Goal: Communication & Community: Answer question/provide support

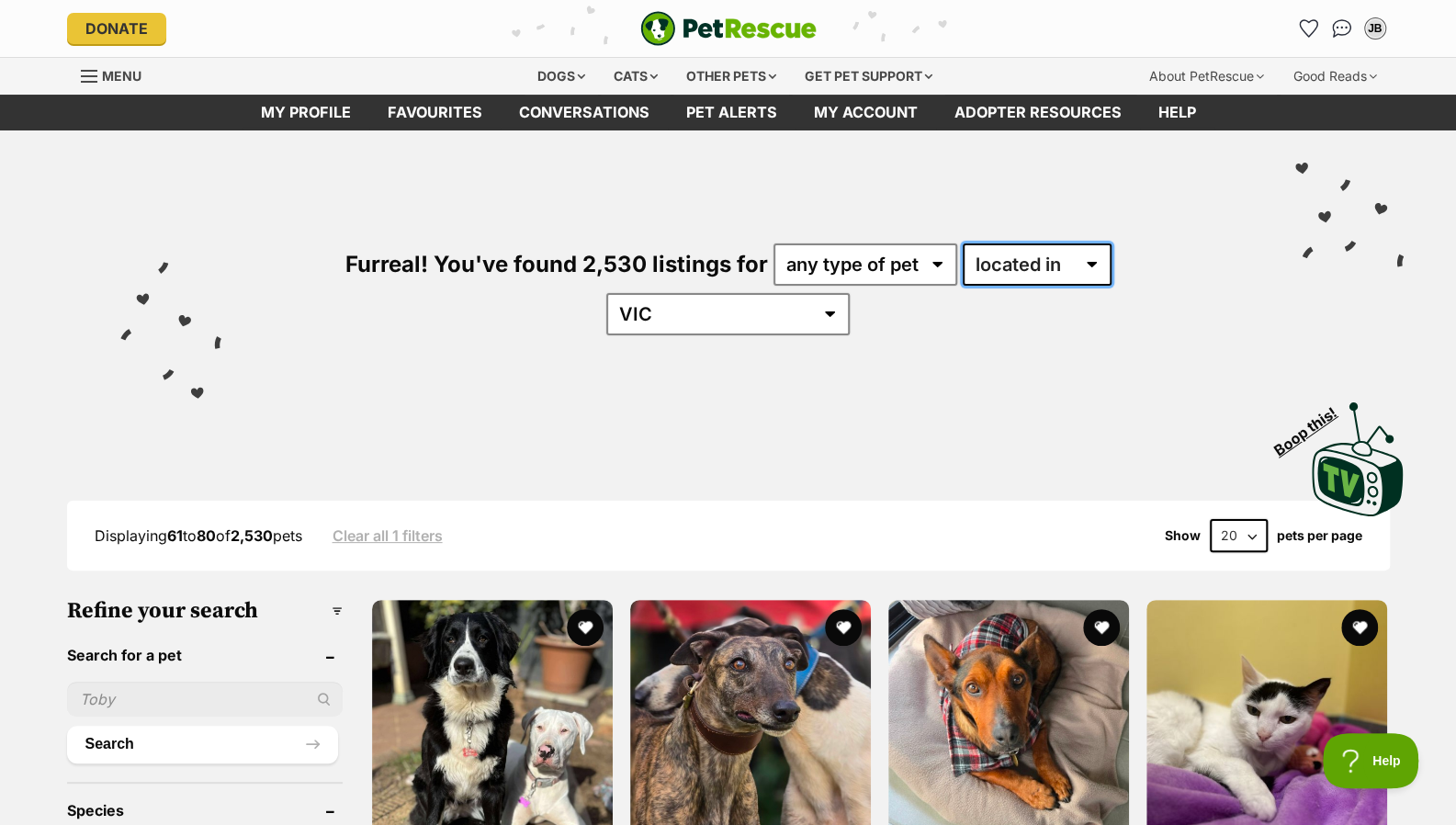
click at [1000, 265] on select "available in located in" at bounding box center [1036, 264] width 149 height 42
select select "enabled"
click at [962, 244] on select "available in located in" at bounding box center [1036, 264] width 149 height 42
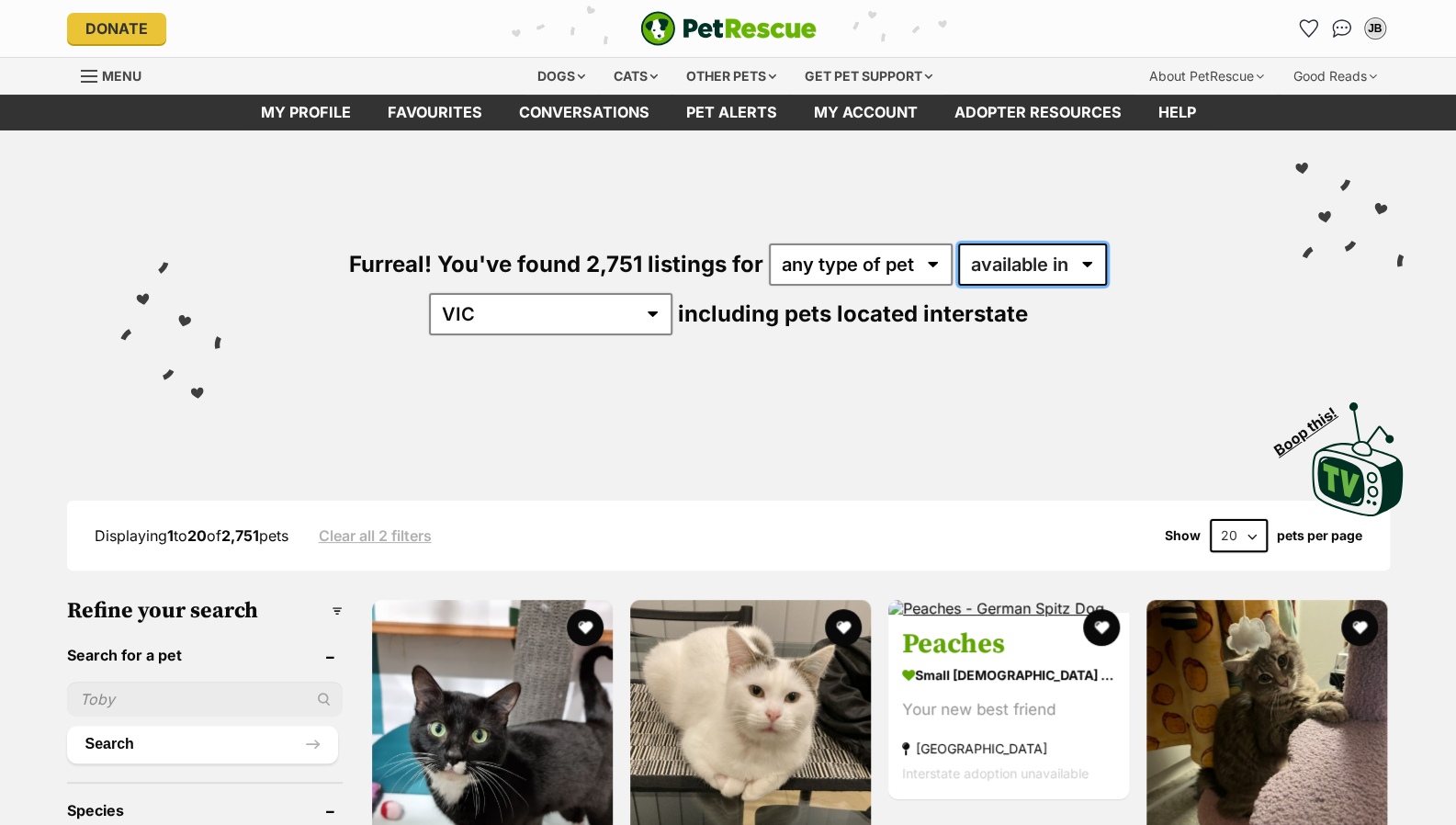
click at [998, 258] on select "available in located in" at bounding box center [1033, 264] width 149 height 42
select select "disabled"
click at [958, 244] on select "available in located in" at bounding box center [1033, 264] width 149 height 42
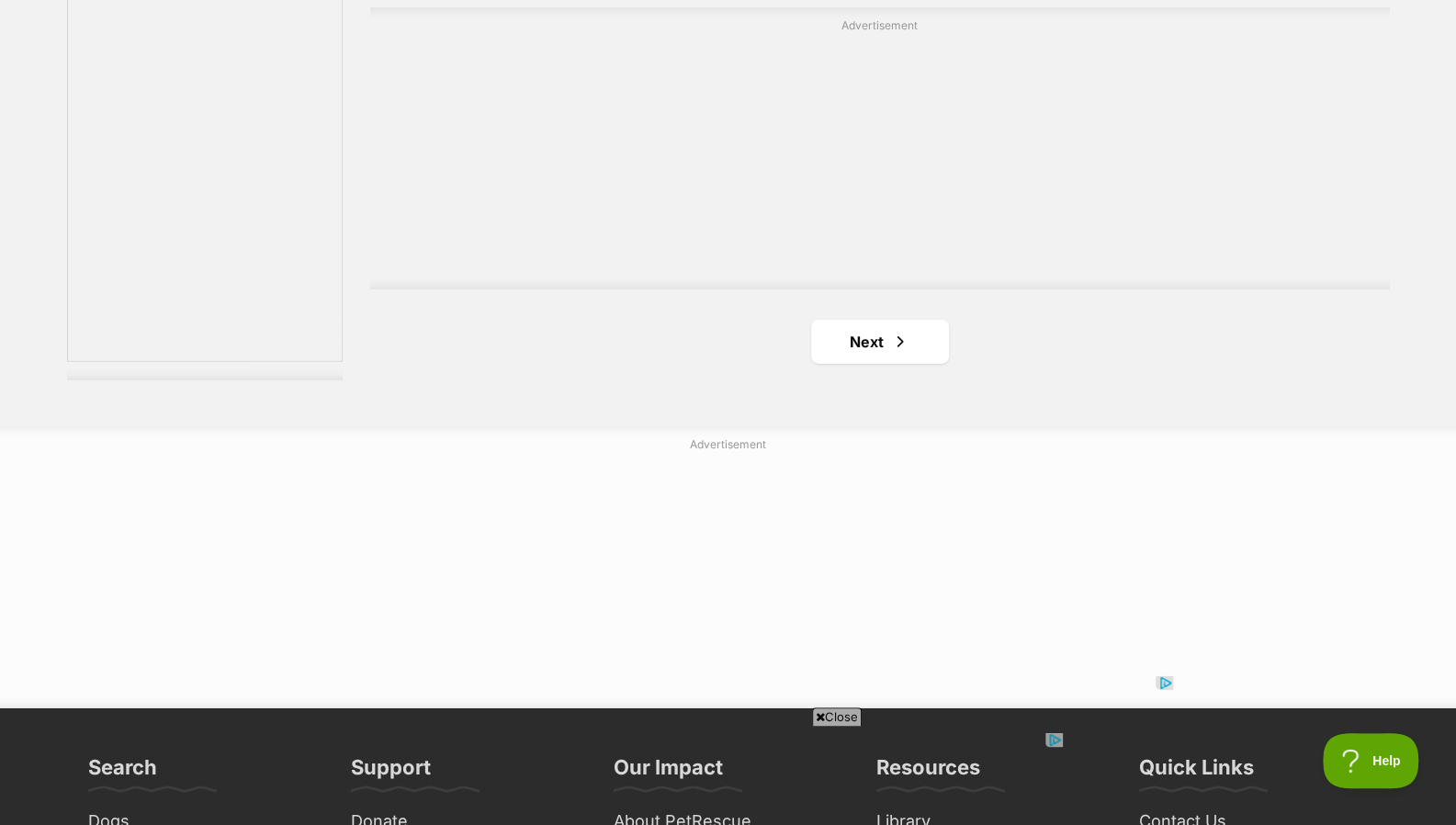
scroll to position [3562, 0]
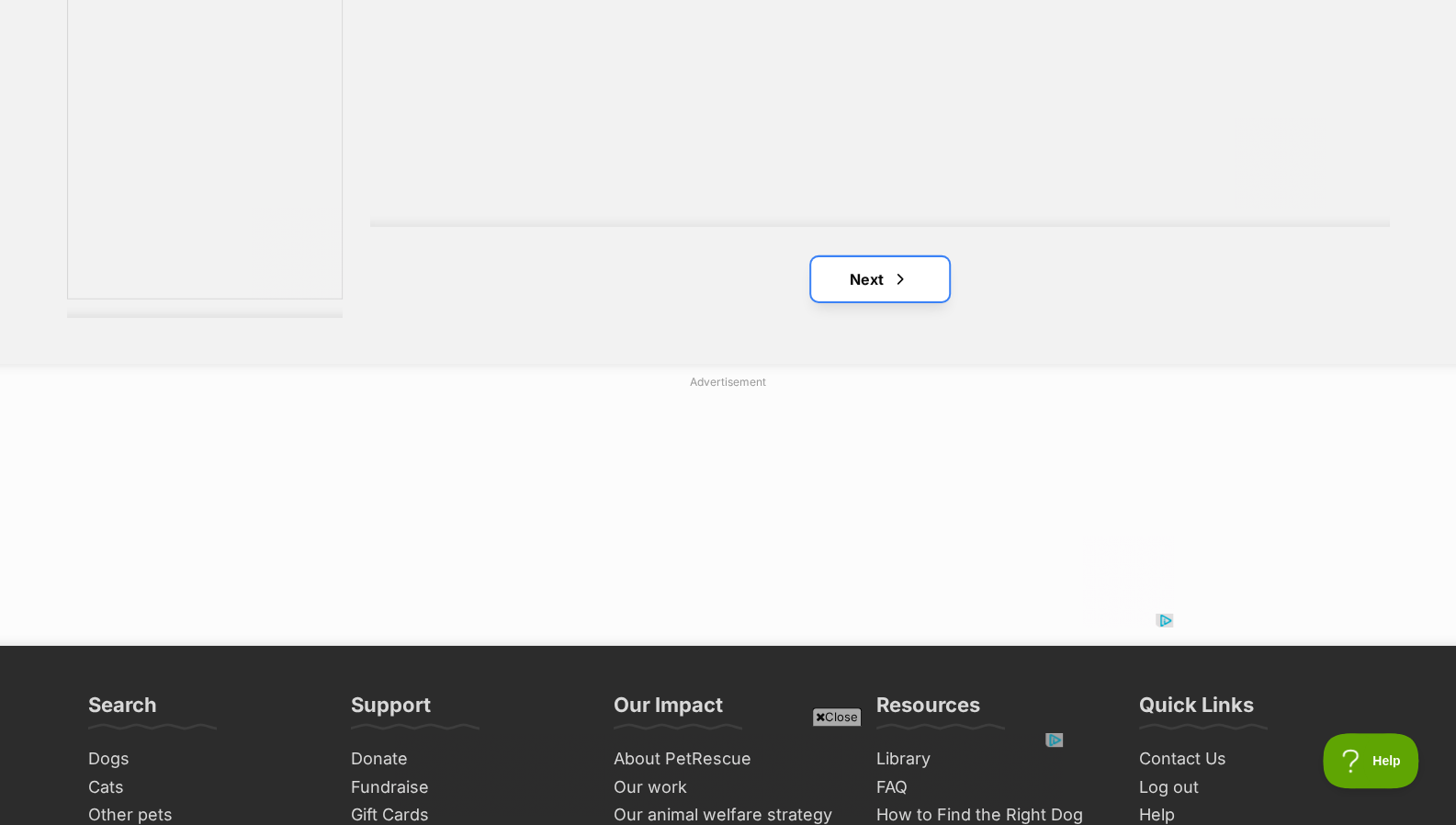
click at [898, 268] on span "Next page" at bounding box center [900, 279] width 19 height 22
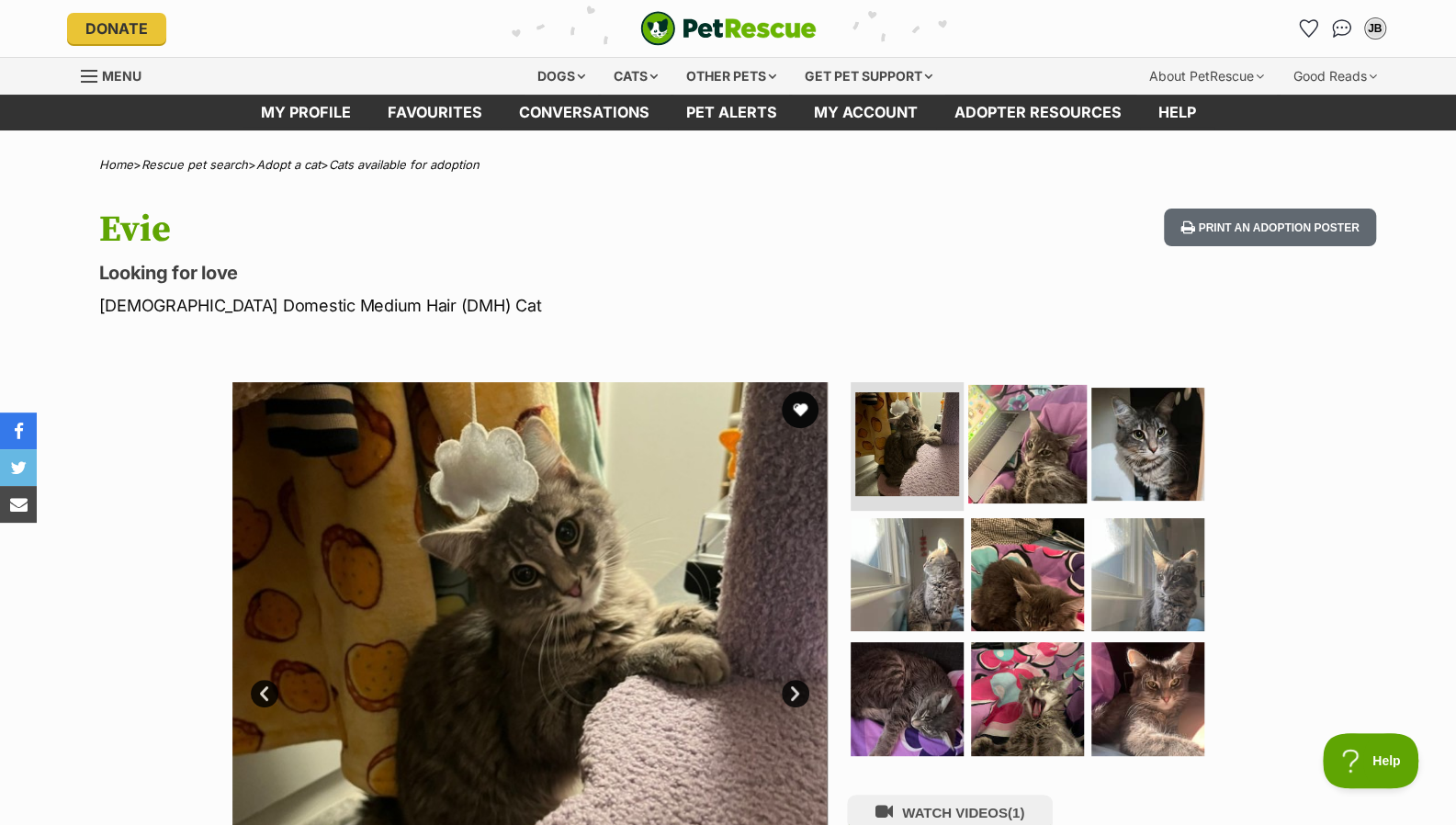
click at [1003, 470] on img at bounding box center [1028, 444] width 118 height 118
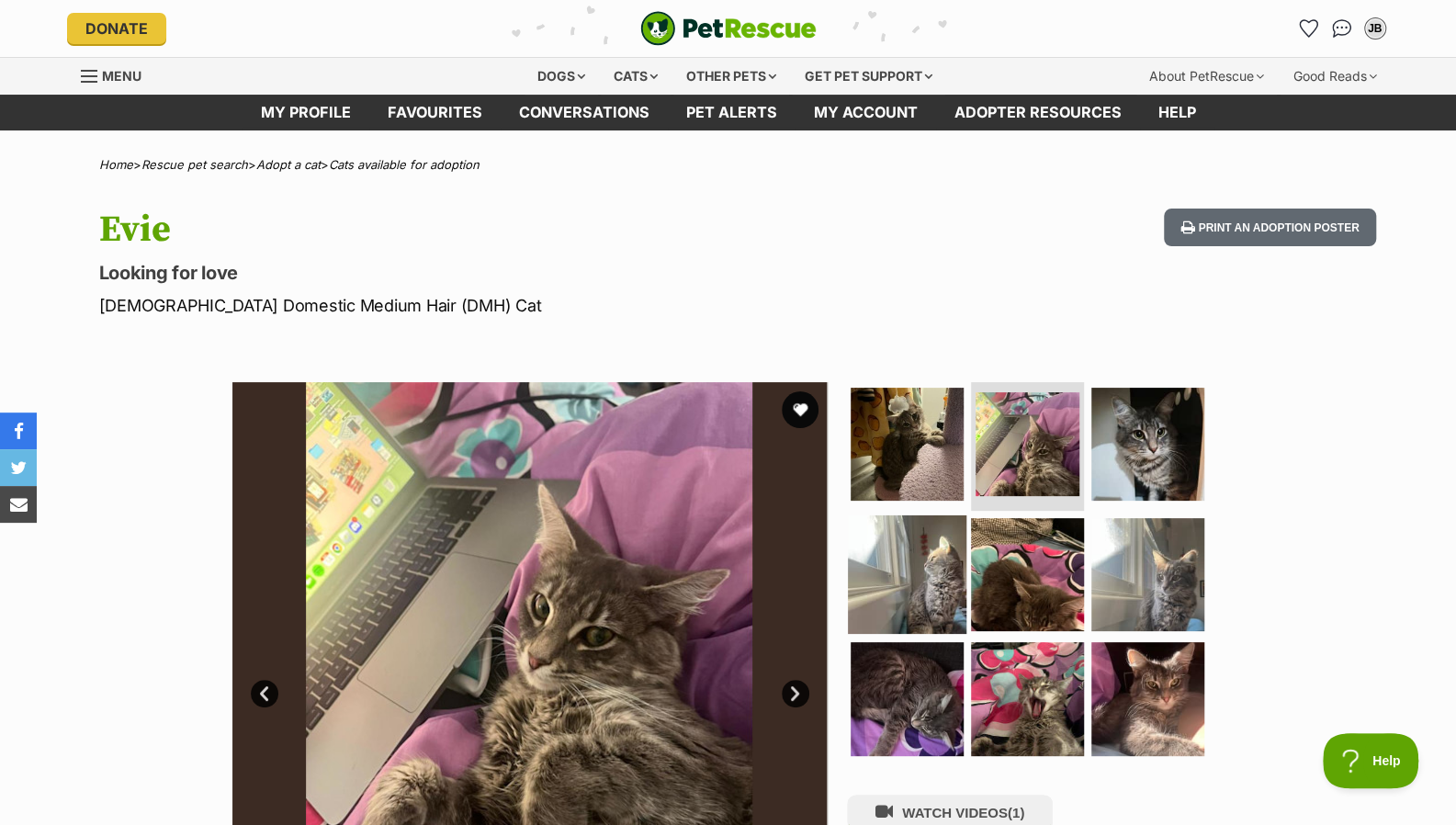
click at [913, 539] on img at bounding box center [907, 573] width 118 height 118
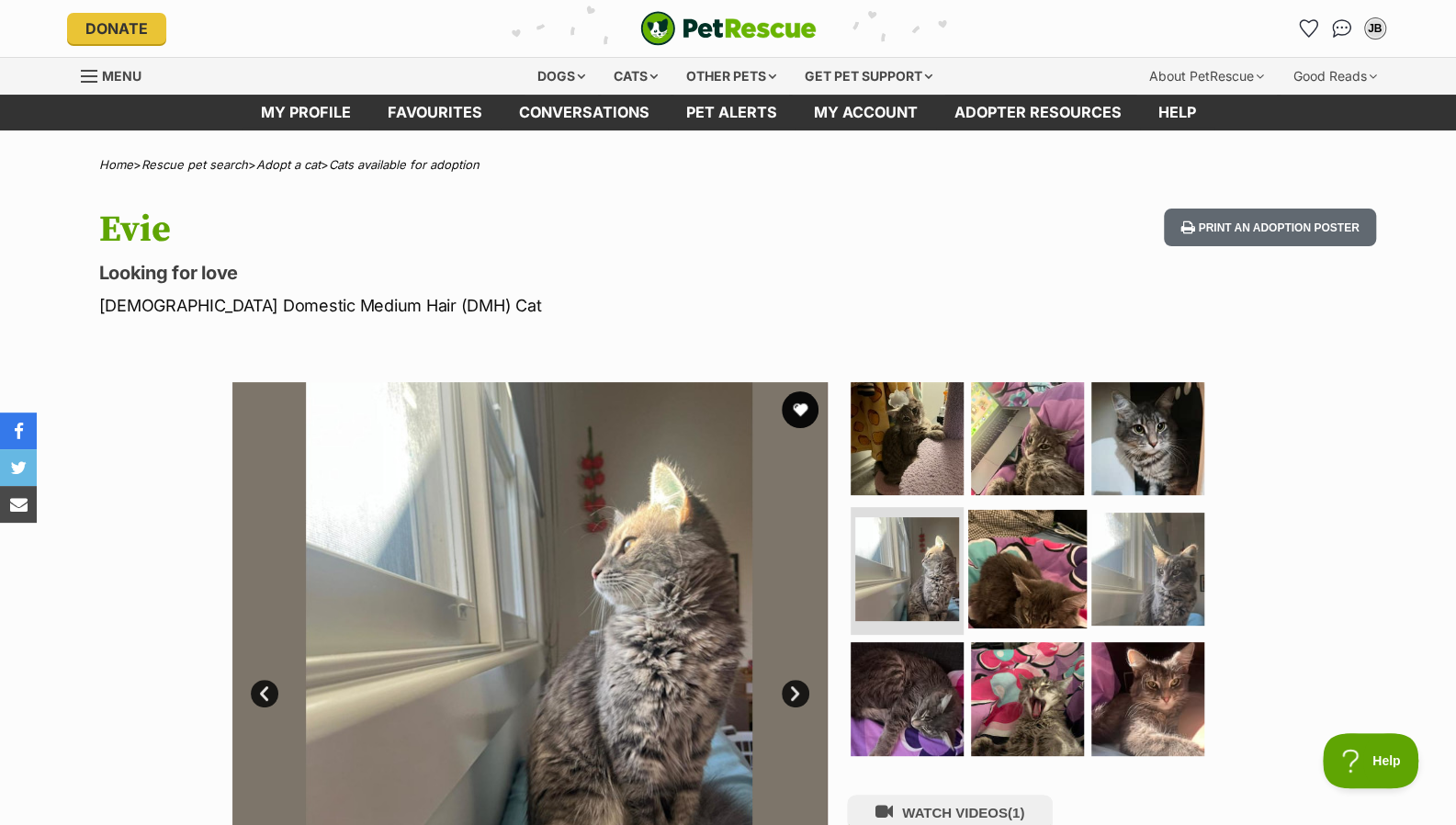
click at [1033, 548] on img at bounding box center [1028, 568] width 118 height 118
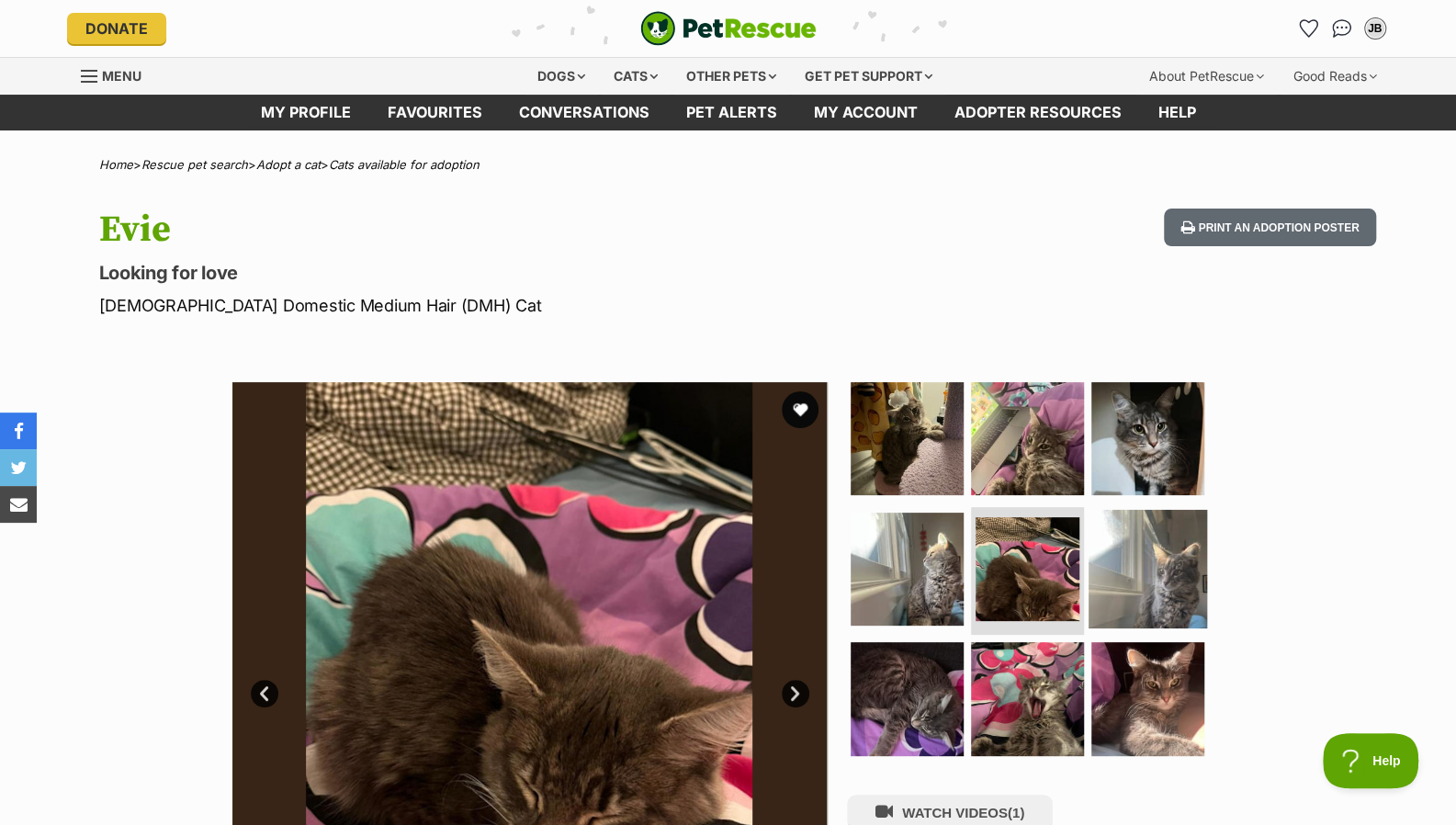
click at [1121, 566] on img at bounding box center [1148, 568] width 118 height 118
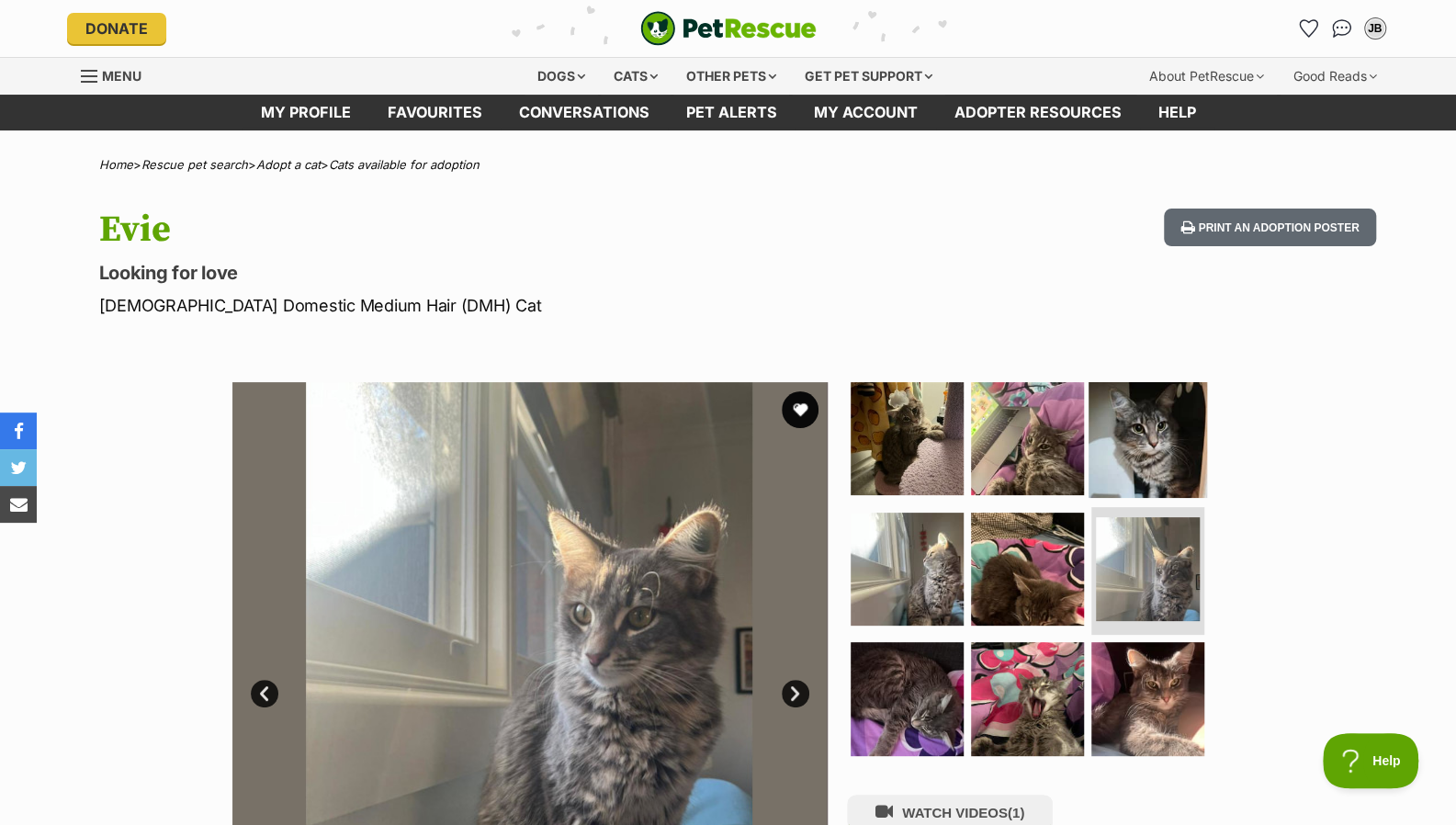
click at [1150, 466] on img at bounding box center [1148, 438] width 118 height 118
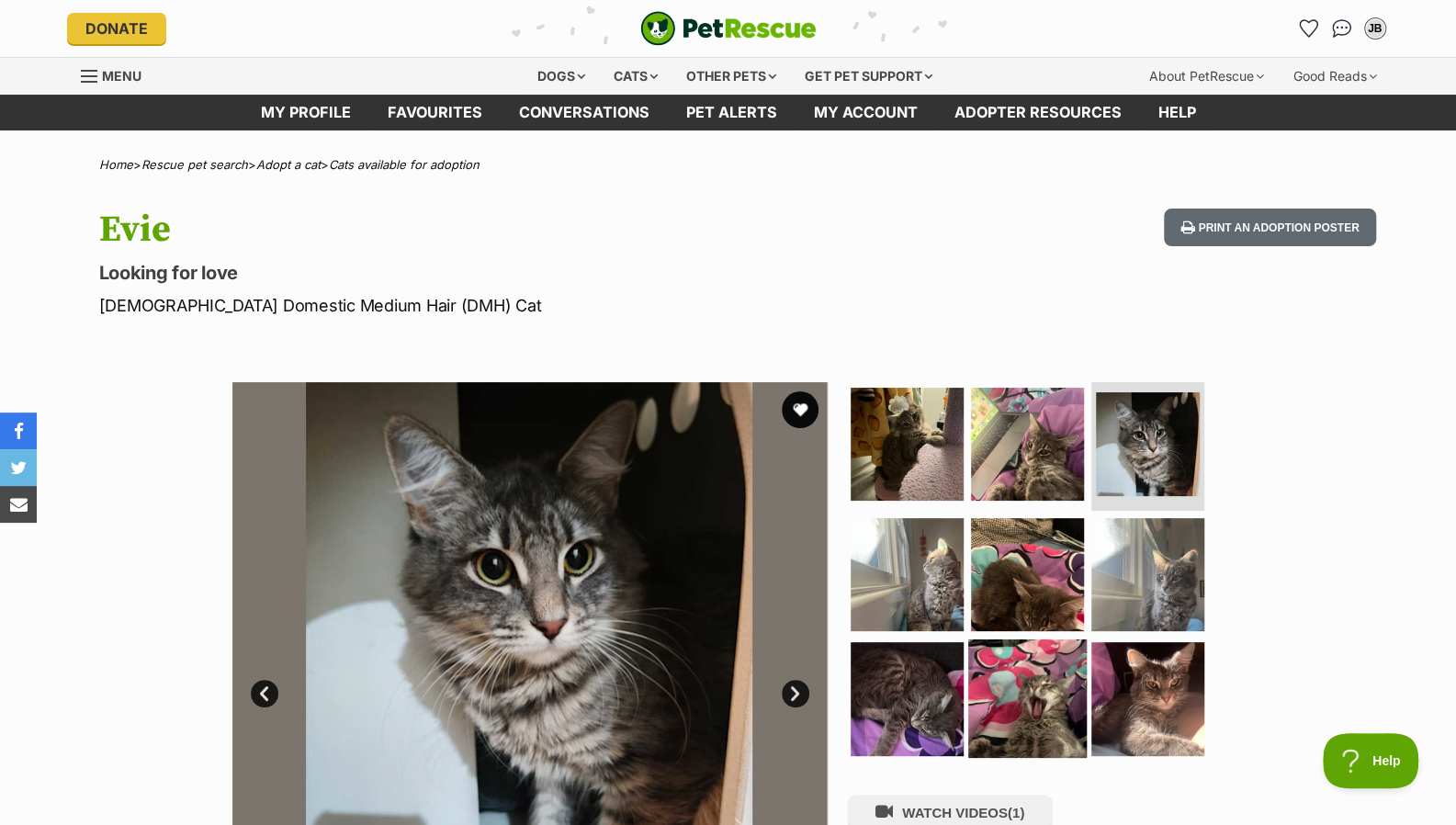
click at [1020, 696] on img at bounding box center [1028, 699] width 118 height 118
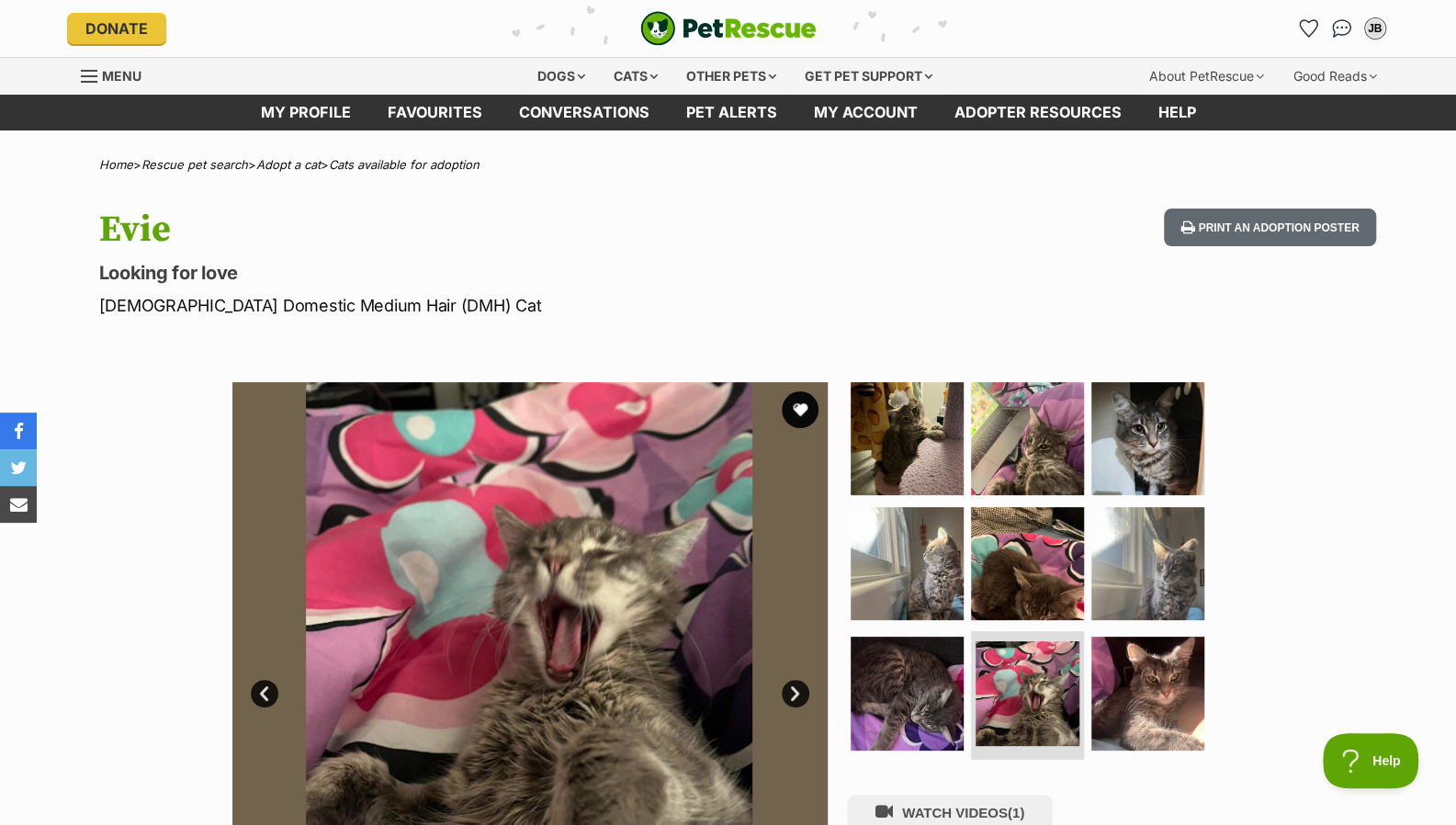
click at [1297, 40] on li "Account quick links" at bounding box center [1309, 29] width 30 height 30
click at [1312, 25] on icon "Favourites" at bounding box center [1308, 28] width 22 height 21
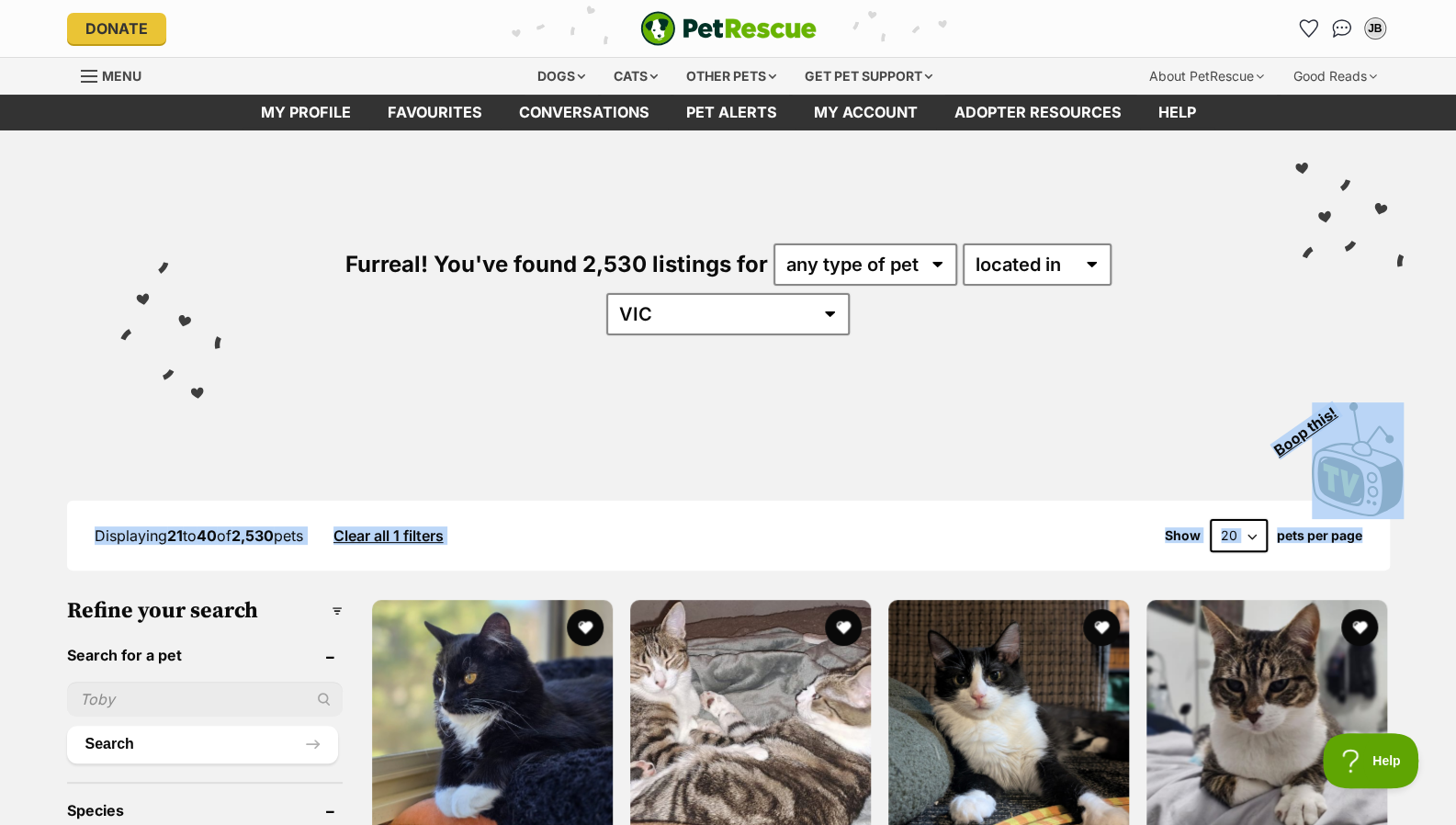
drag, startPoint x: 1418, startPoint y: 247, endPoint x: 1417, endPoint y: 445, distance: 198.0
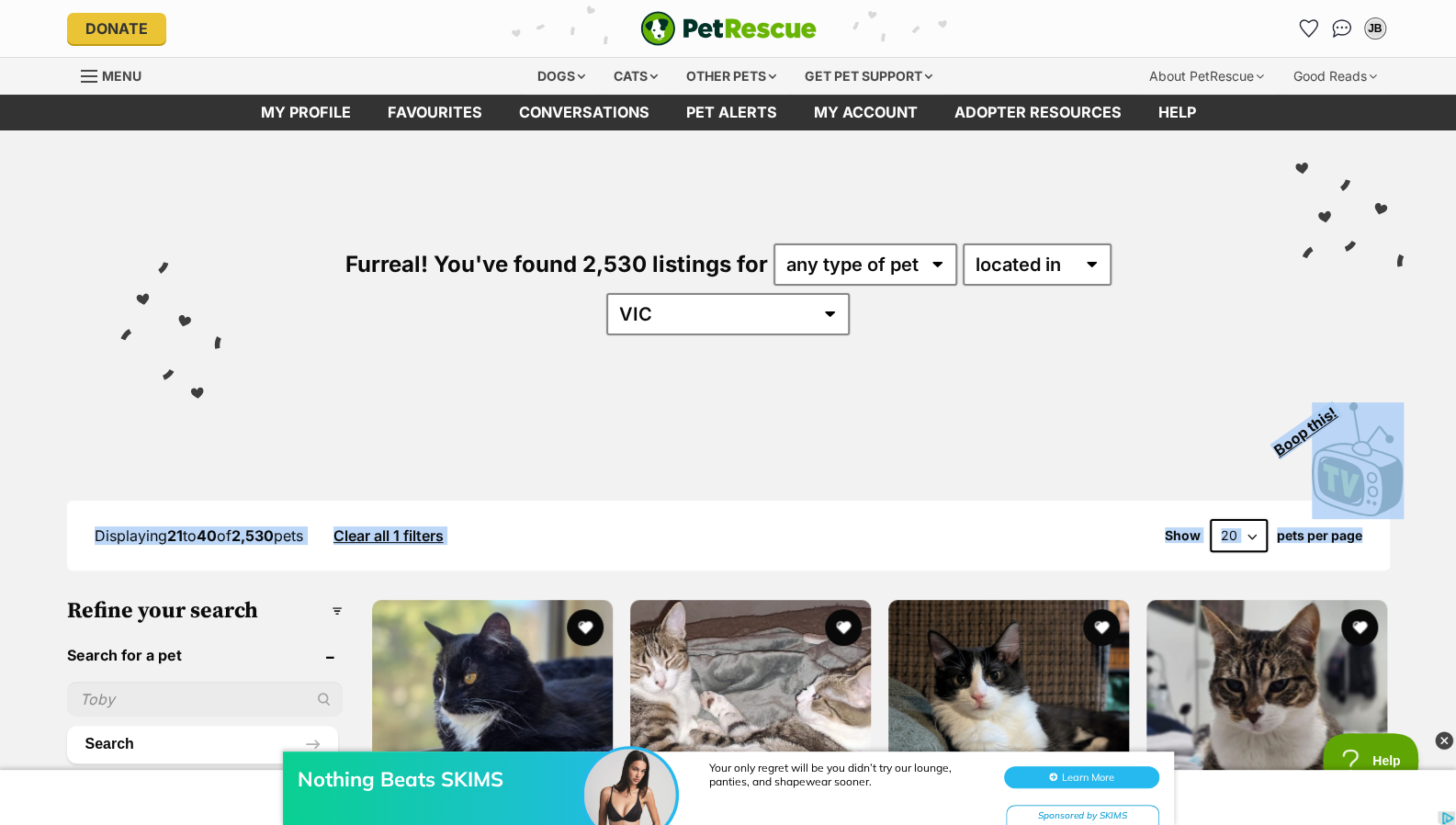
click at [1441, 194] on div "Furreal! You've found 2,530 listings for any type of pet cats dogs other pets a…" at bounding box center [728, 325] width 1456 height 390
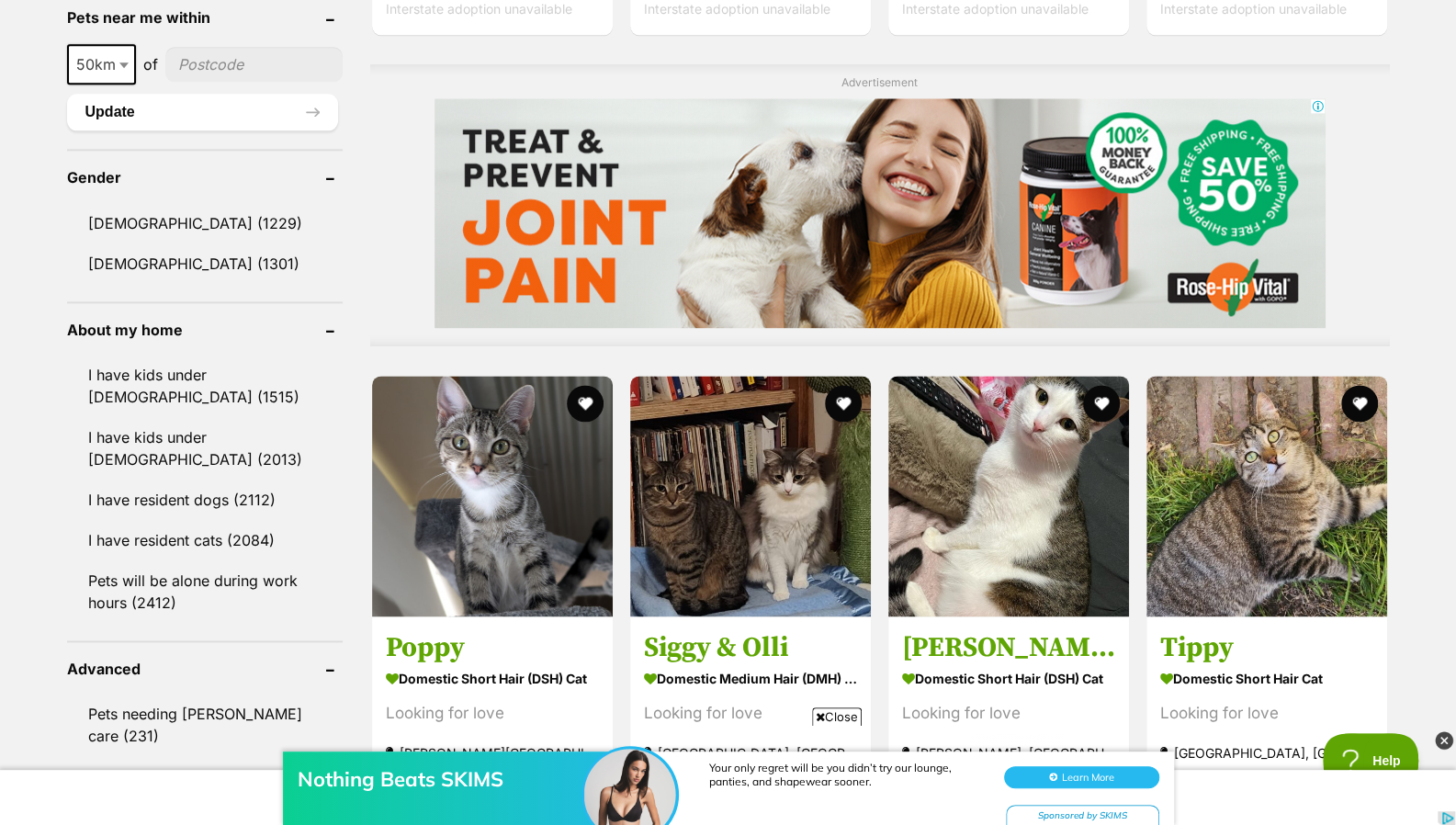
drag, startPoint x: 1453, startPoint y: 372, endPoint x: 1450, endPoint y: 385, distance: 13.3
click at [1450, 385] on div "Displaying 21 to 40 of 2,530 pets Clear all 1 filters Show 20 40 60 pets per pa…" at bounding box center [728, 739] width 1456 height 3443
drag, startPoint x: 1450, startPoint y: 385, endPoint x: 1453, endPoint y: 453, distance: 68.1
click at [1453, 453] on div "Displaying 21 to 40 of 2,530 pets Clear all 1 filters Show 20 40 60 pets per pa…" at bounding box center [728, 739] width 1456 height 3443
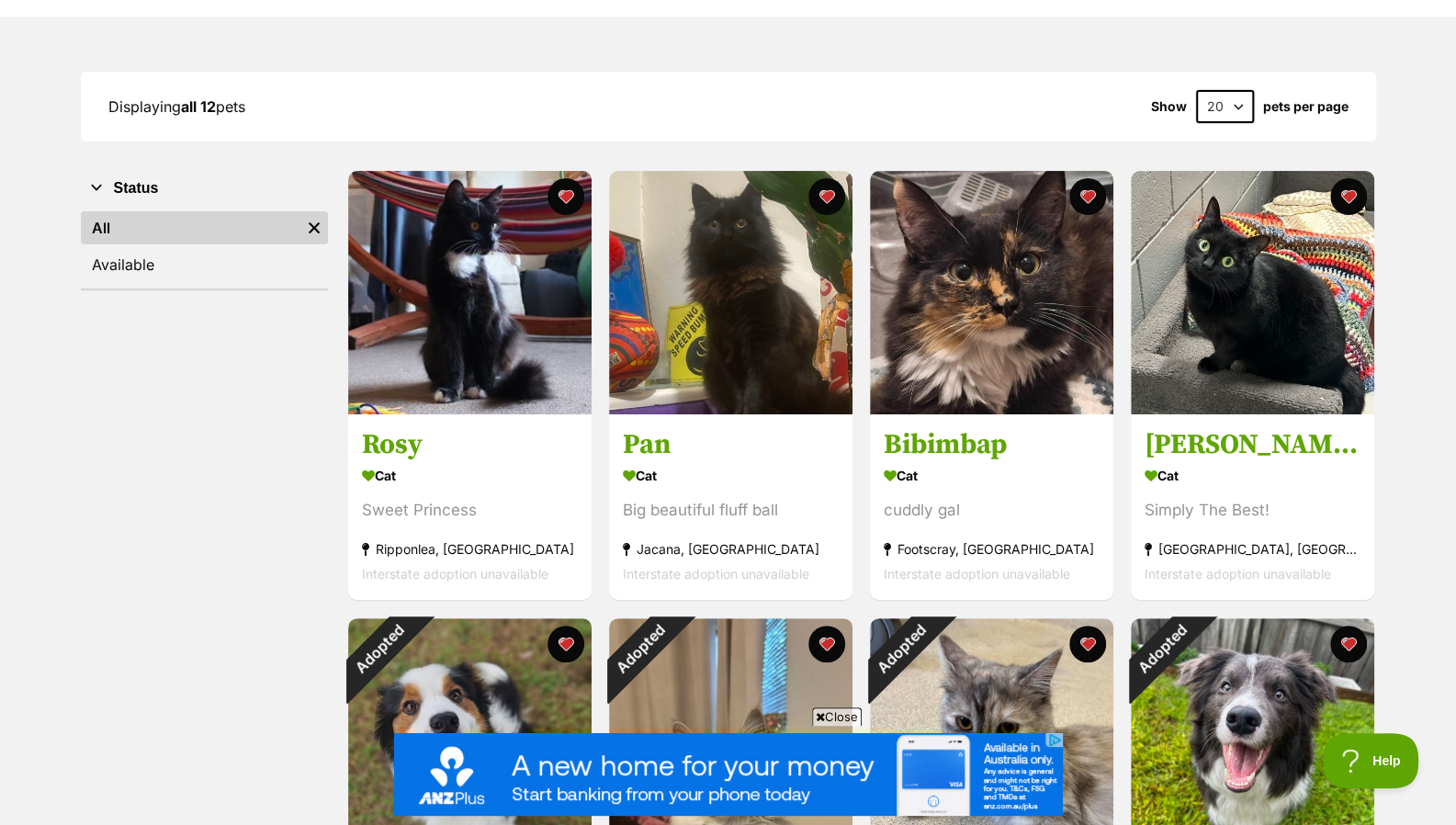
scroll to position [185, 0]
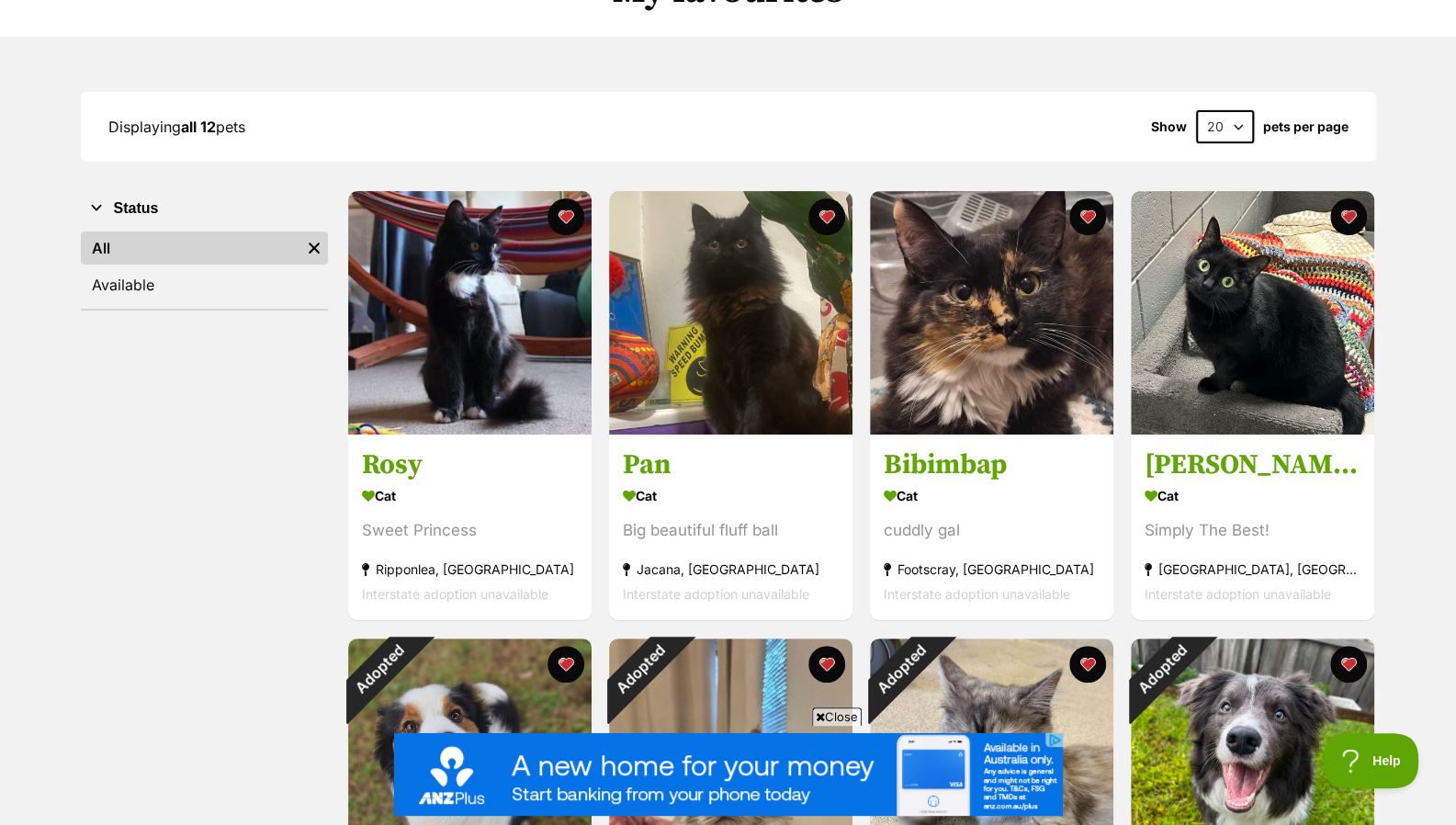
drag, startPoint x: 1469, startPoint y: 192, endPoint x: 1420, endPoint y: 247, distance: 73.7
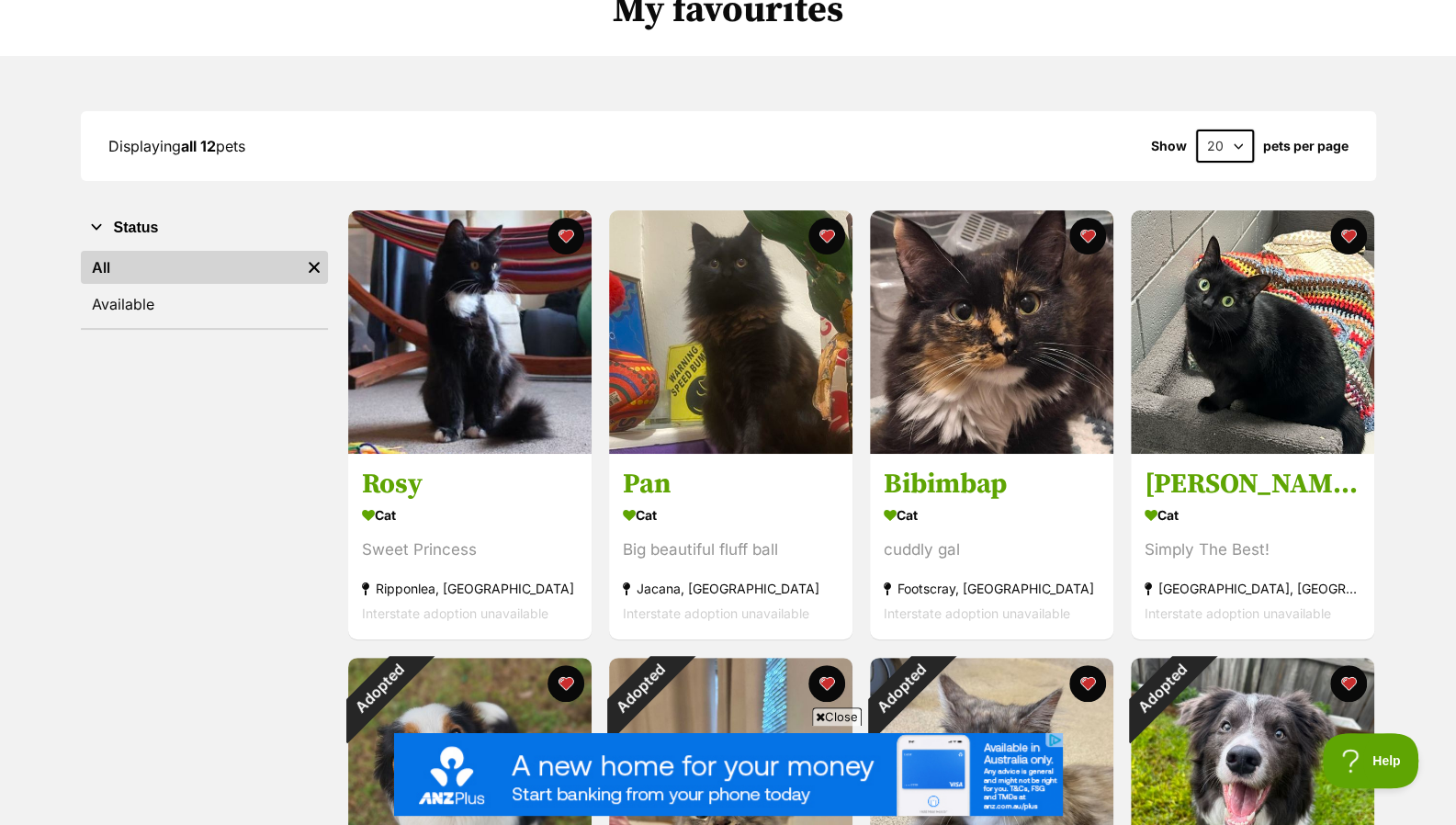
scroll to position [0, 0]
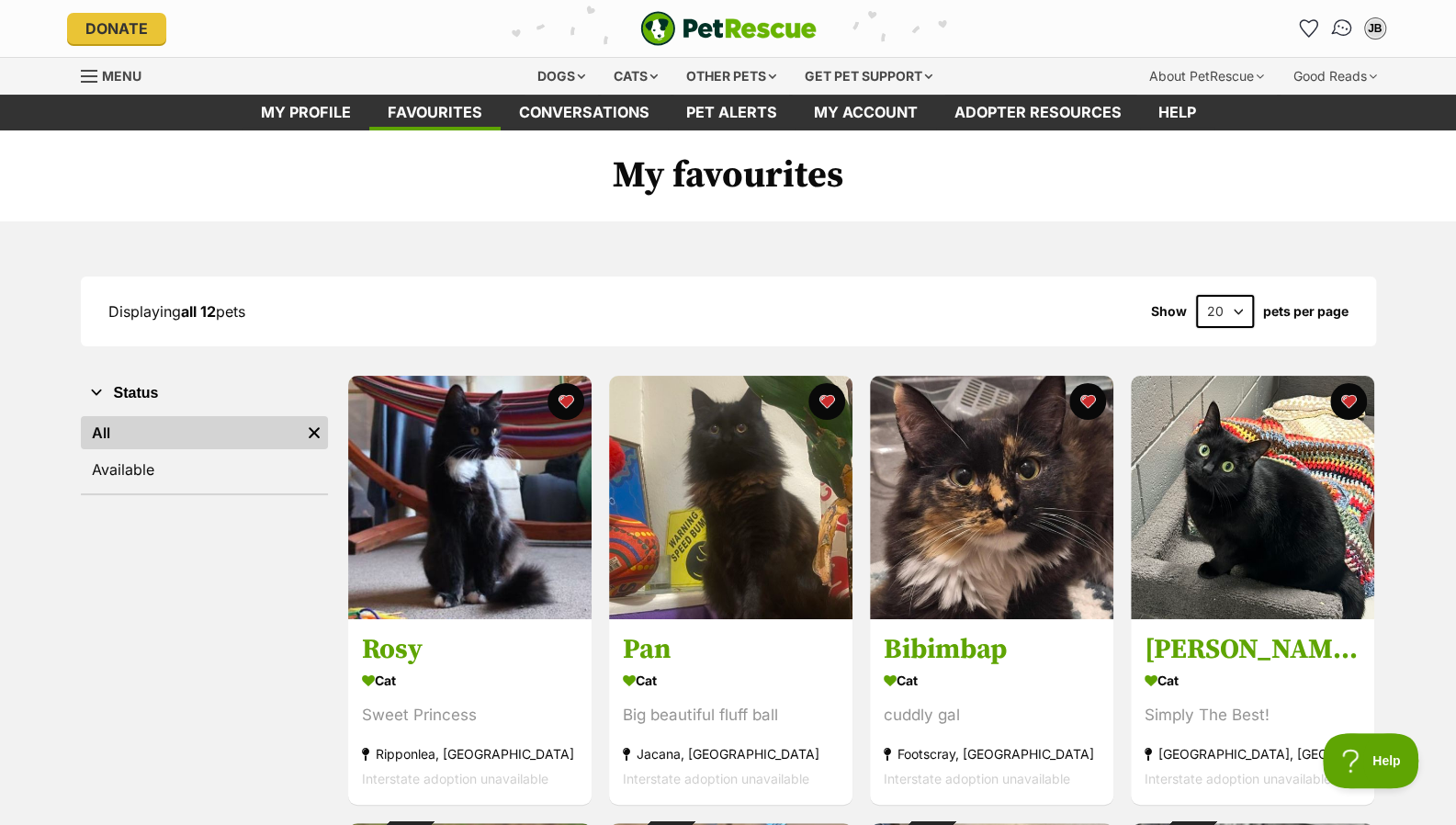
click at [1332, 33] on img "Conversations" at bounding box center [1341, 29] width 25 height 24
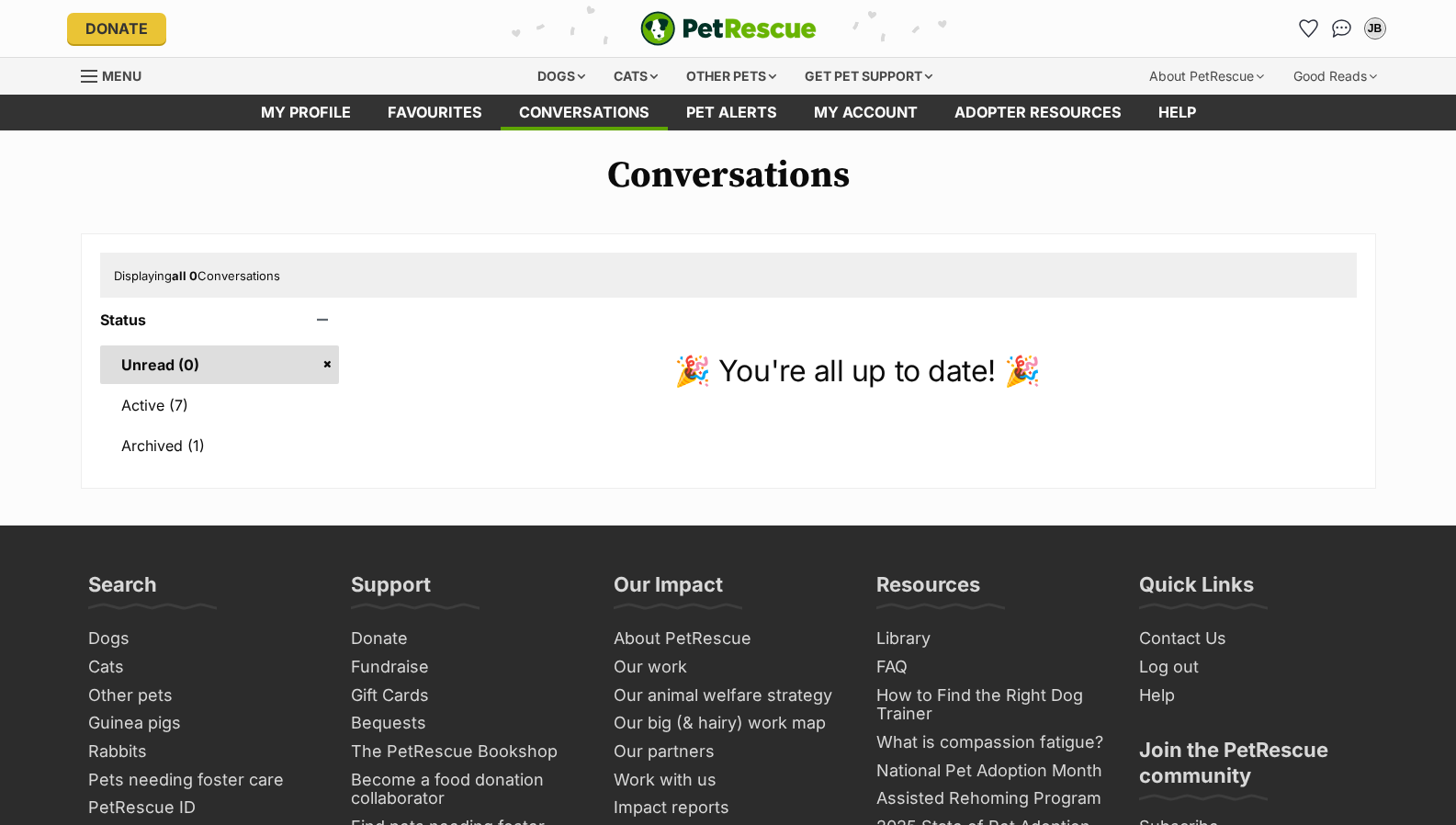
click at [204, 409] on link "Active (7)" at bounding box center [219, 405] width 240 height 38
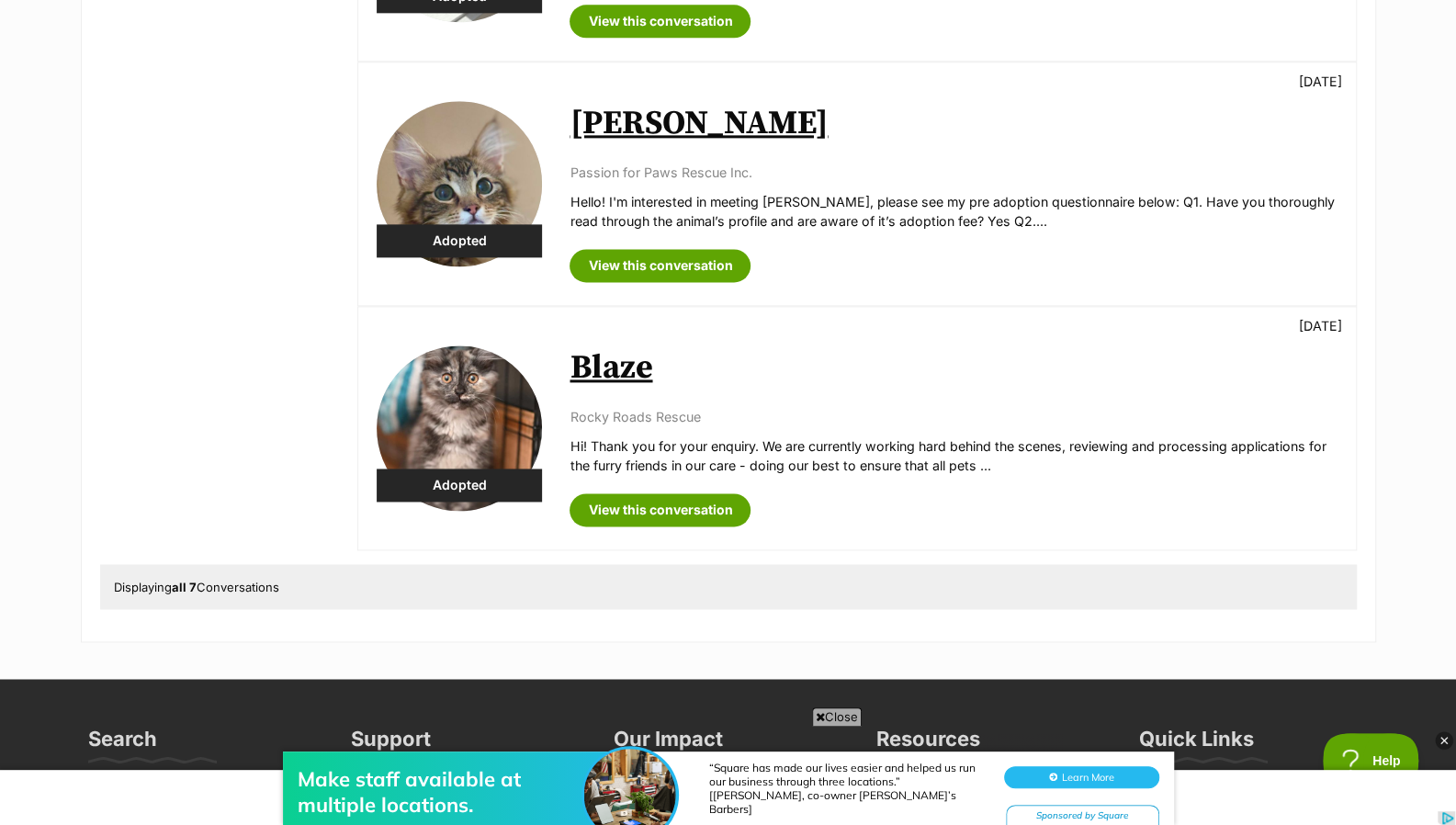
scroll to position [1441, 0]
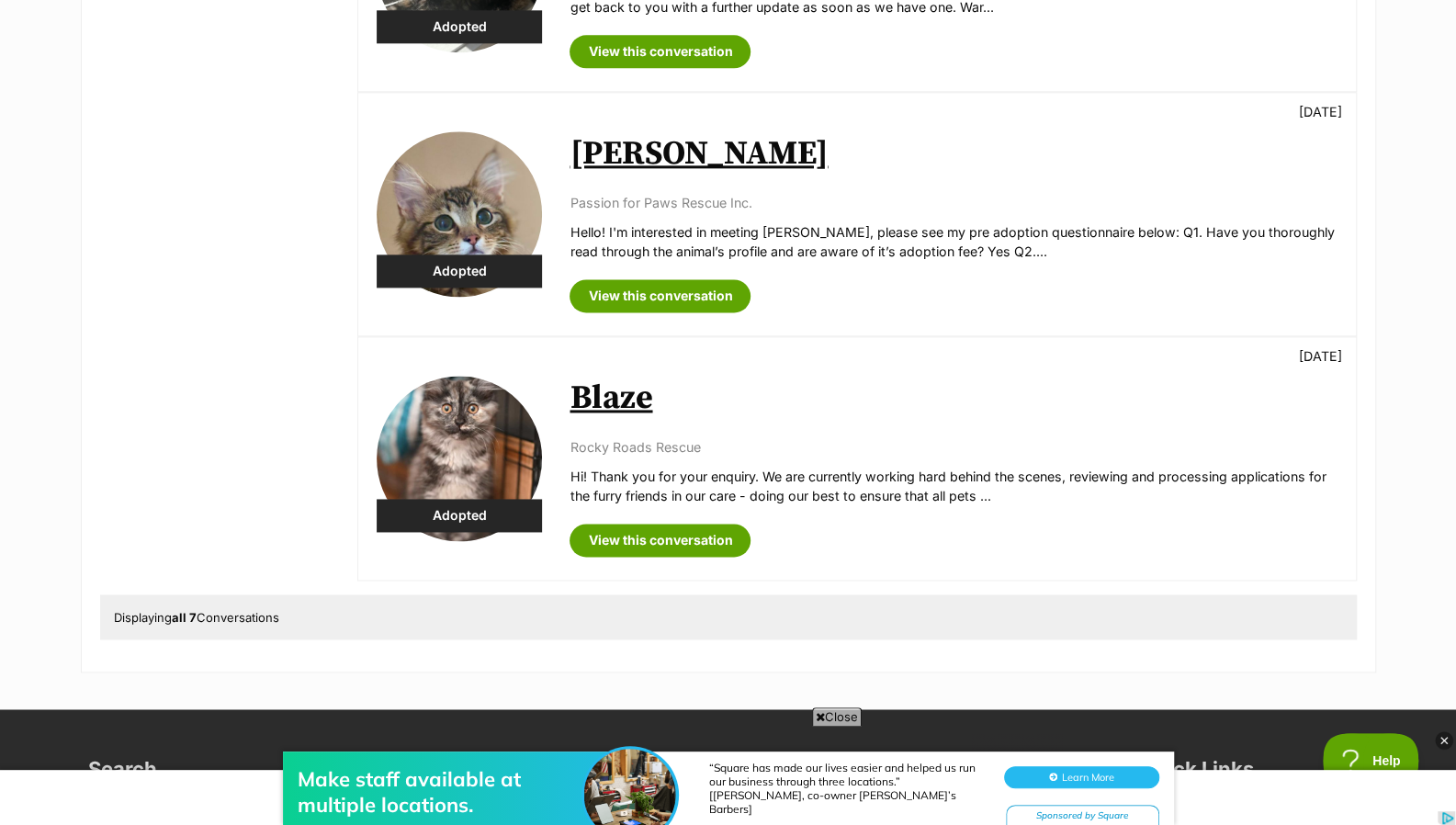
drag, startPoint x: 1469, startPoint y: 188, endPoint x: 1419, endPoint y: 561, distance: 376.3
click at [1419, 561] on html "Skip to main content Log in to favourite this pet Log in Or sign up Search PetR…" at bounding box center [728, 104] width 1456 height 3090
click at [662, 445] on p "Rocky Roads Rescue" at bounding box center [953, 447] width 767 height 20
click at [614, 412] on link "Blaze" at bounding box center [611, 399] width 83 height 41
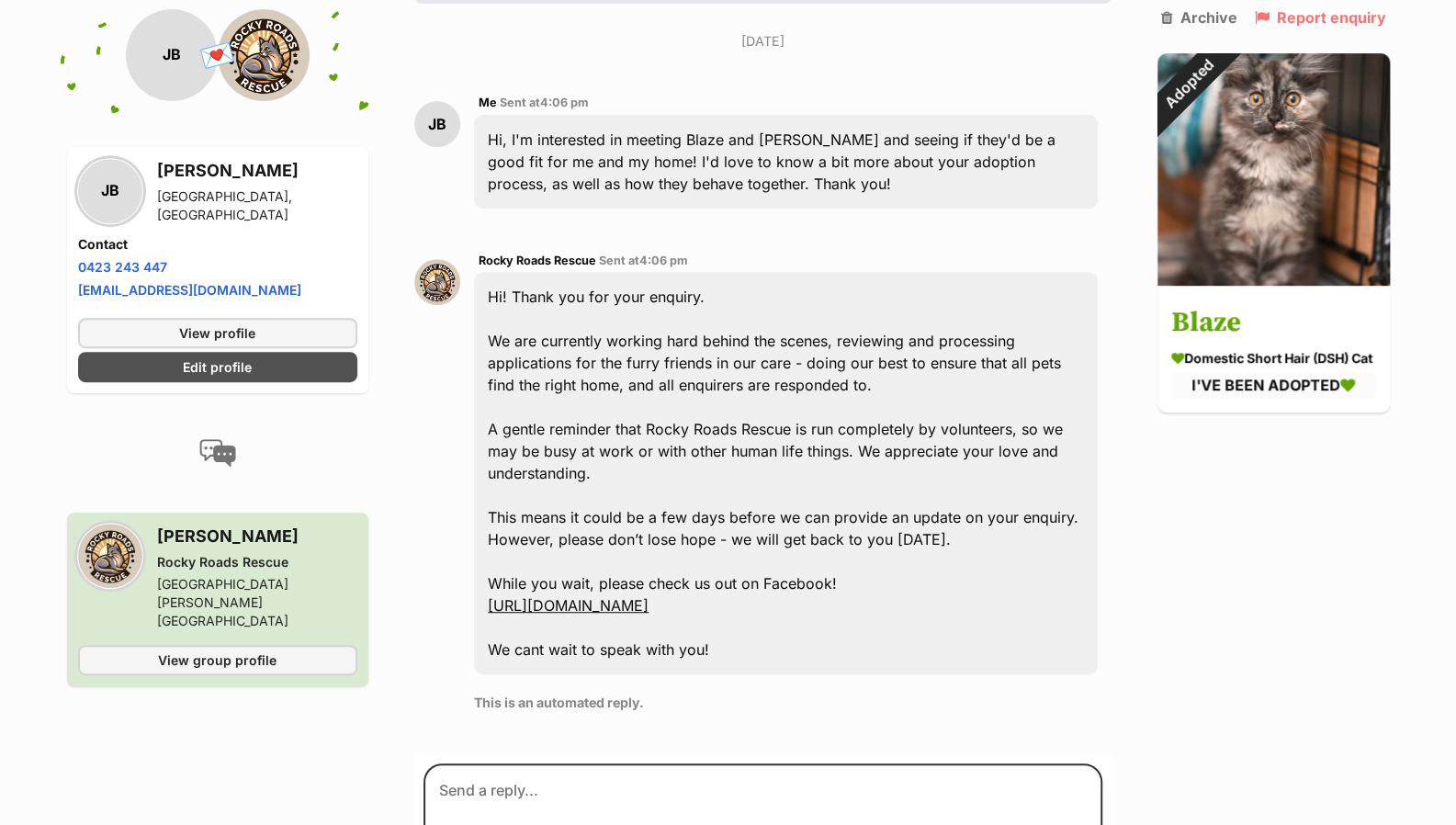
scroll to position [469, 0]
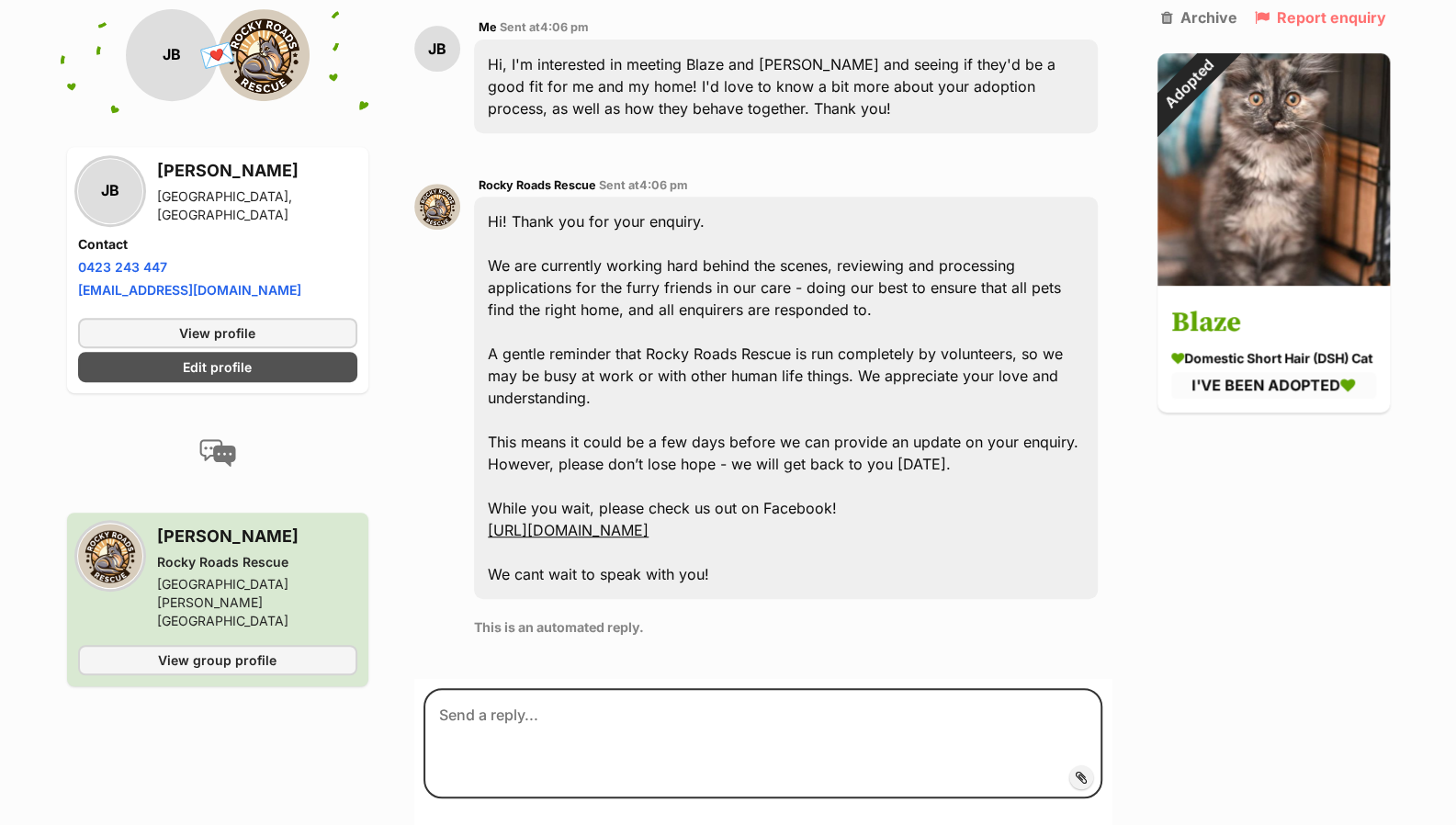
click at [437, 199] on img at bounding box center [437, 206] width 46 height 46
click at [225, 650] on span "View group profile" at bounding box center [217, 660] width 118 height 20
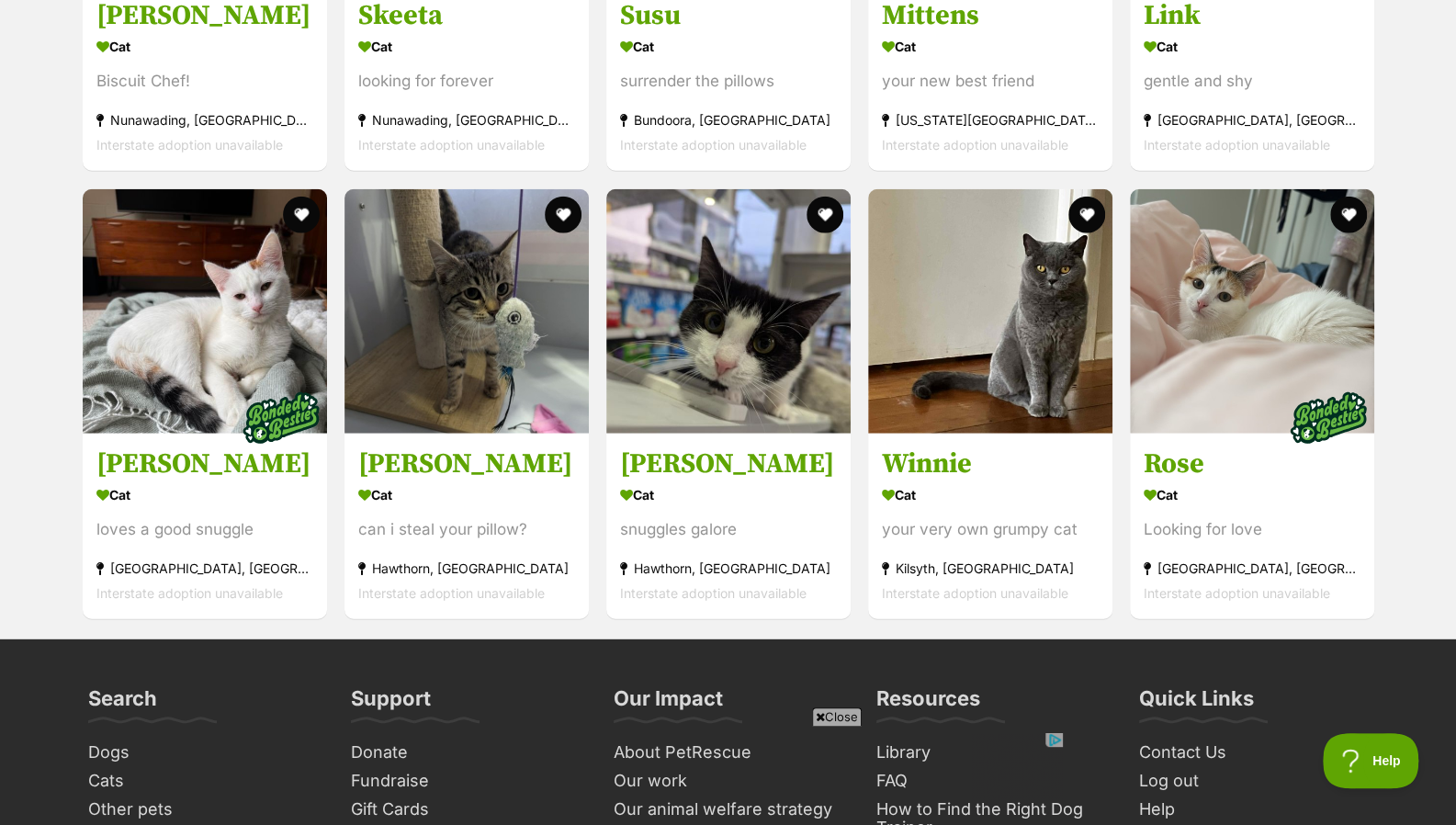
scroll to position [2886, 0]
